Goal: Information Seeking & Learning: Compare options

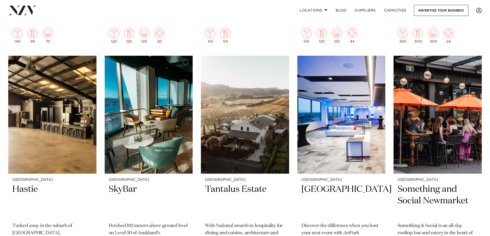
scroll to position [2195, 0]
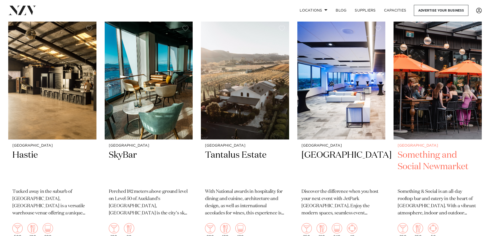
click at [417, 150] on h2 "Something and Social Newmarket" at bounding box center [438, 167] width 80 height 35
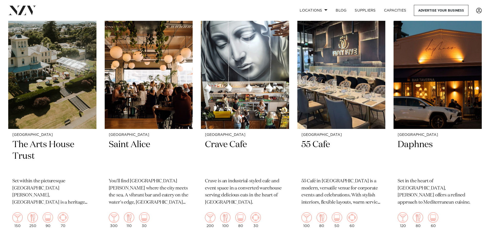
scroll to position [2906, 0]
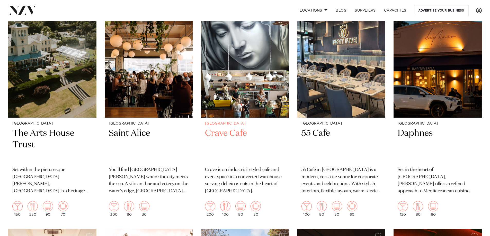
click at [226, 128] on h2 "Crave Cafe" at bounding box center [245, 145] width 80 height 35
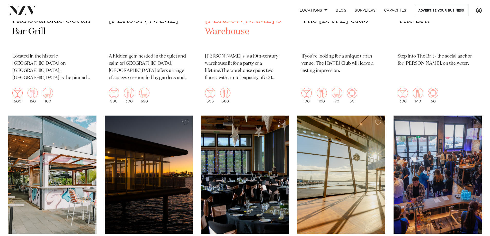
scroll to position [3579, 0]
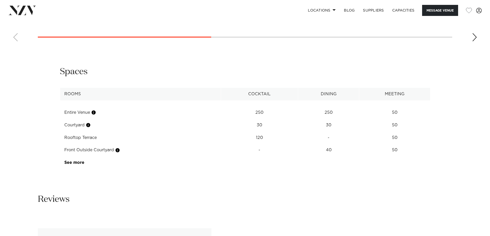
scroll to position [686, 0]
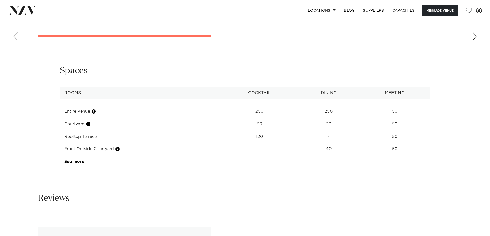
click at [79, 162] on link "See more" at bounding box center [84, 162] width 40 height 4
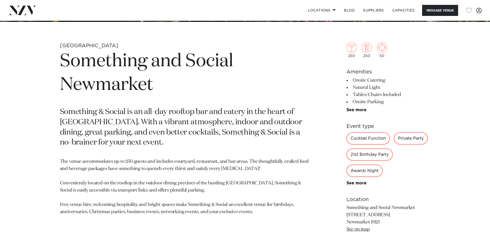
scroll to position [240, 0]
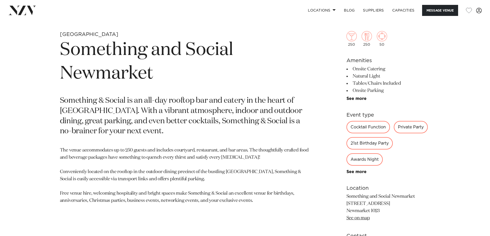
click at [418, 126] on div "Private Party" at bounding box center [411, 127] width 34 height 12
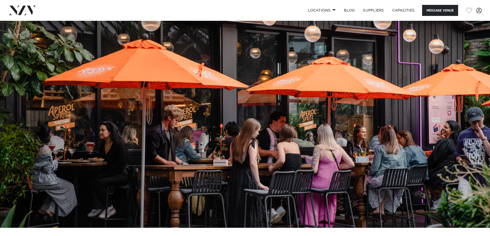
scroll to position [0, 0]
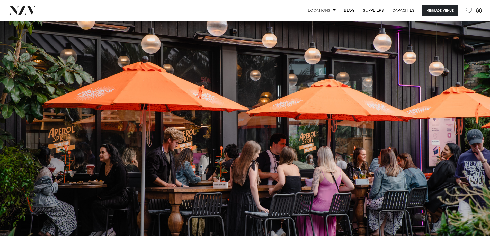
click at [321, 10] on link "Locations" at bounding box center [322, 10] width 36 height 11
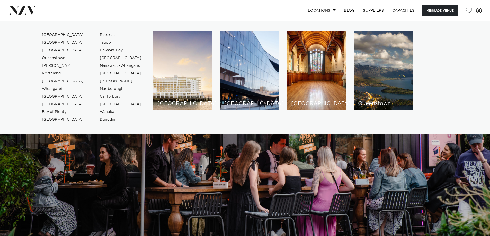
click at [321, 10] on link "Locations" at bounding box center [322, 10] width 36 height 11
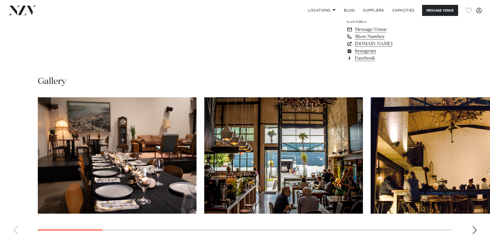
scroll to position [446, 0]
